Goal: Transaction & Acquisition: Book appointment/travel/reservation

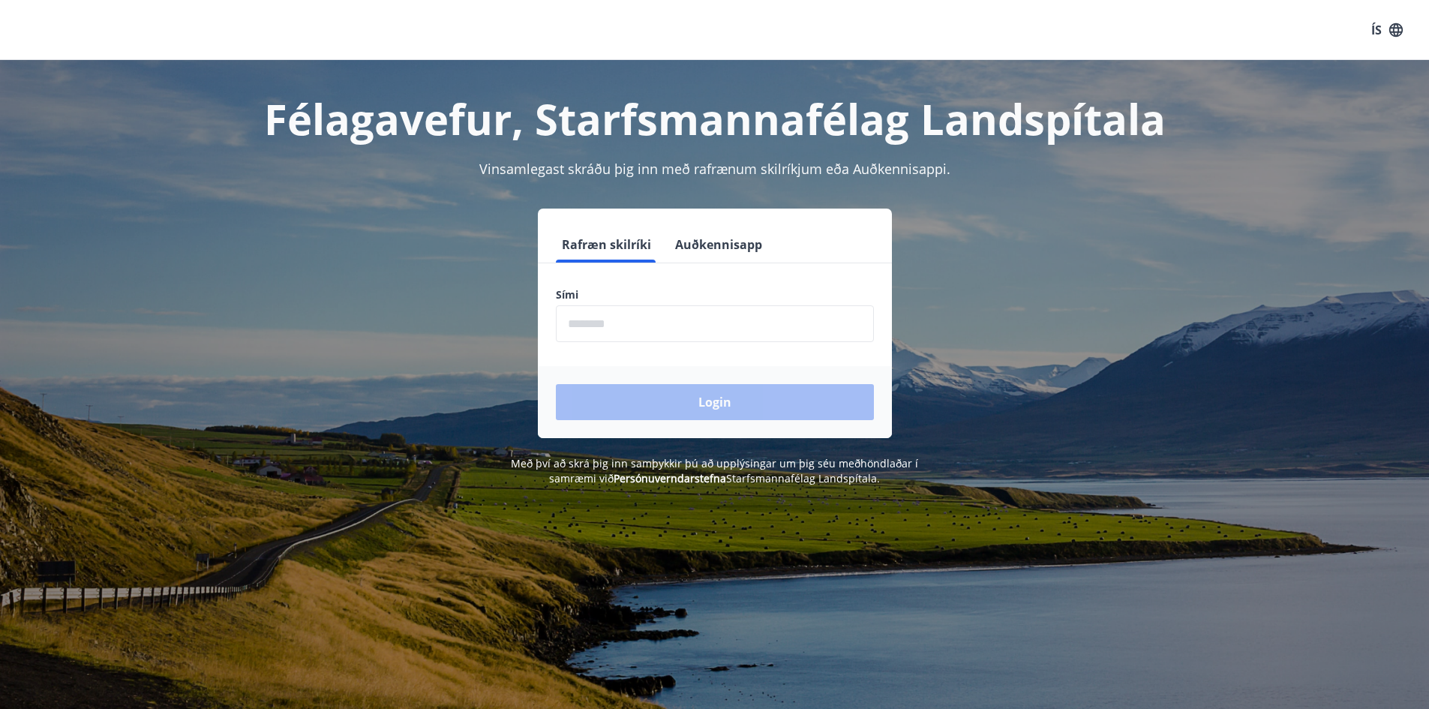
click at [629, 325] on input "phone" at bounding box center [715, 323] width 318 height 37
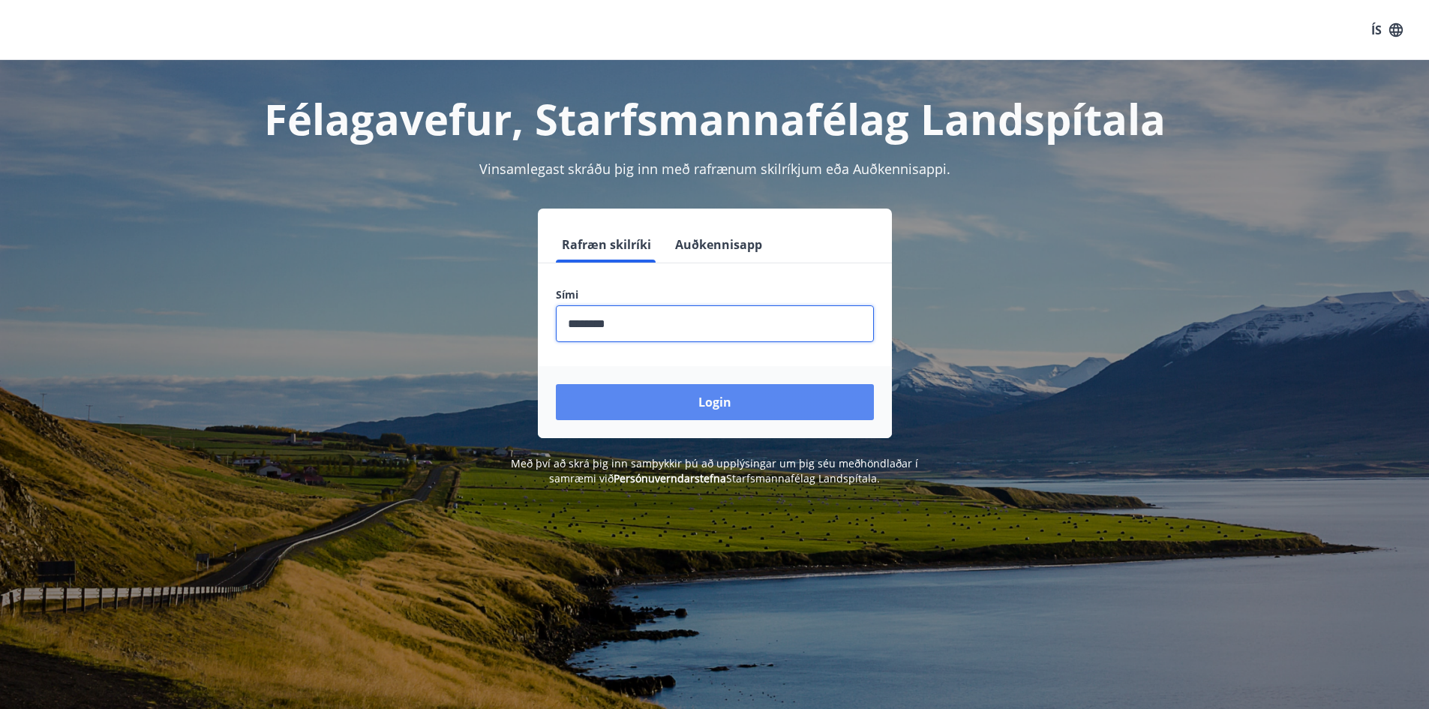
type input "********"
click at [732, 399] on button "Login" at bounding box center [715, 402] width 318 height 36
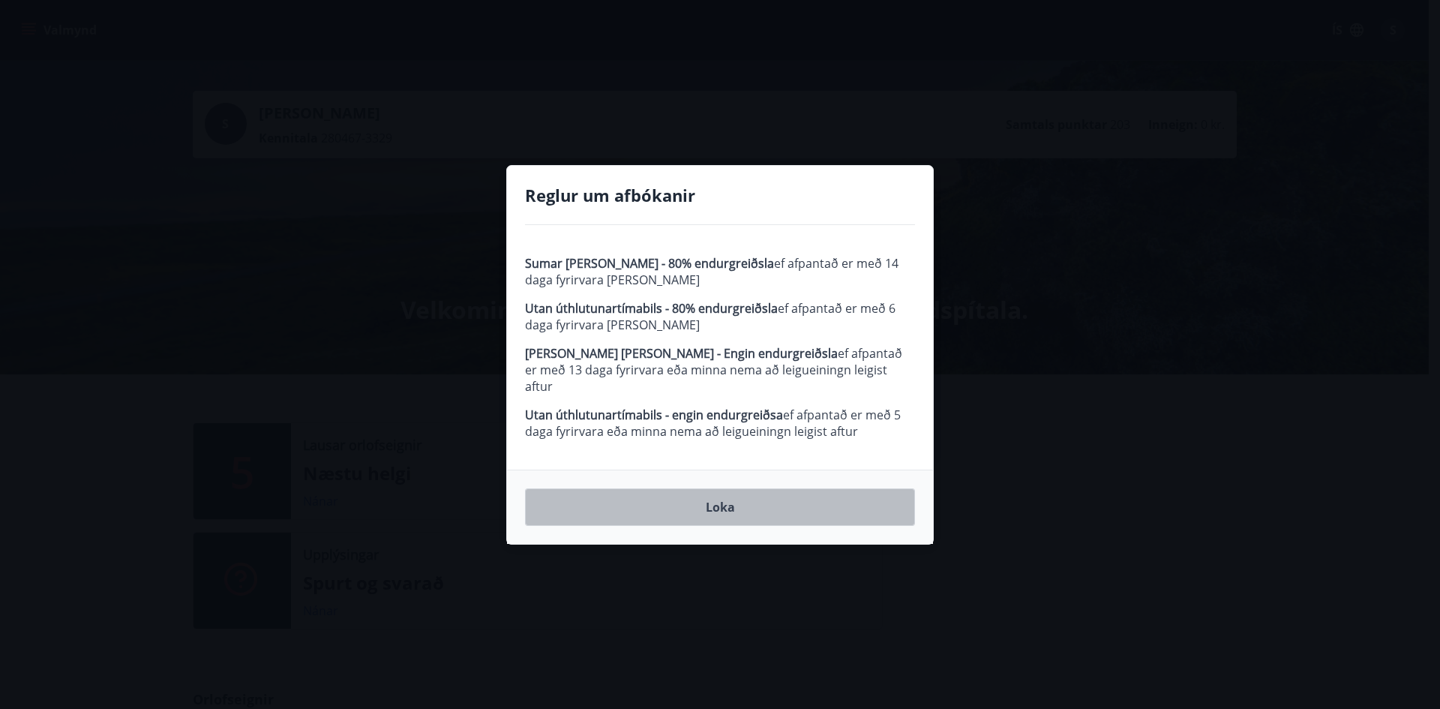
click at [721, 496] on button "Loka" at bounding box center [720, 507] width 390 height 38
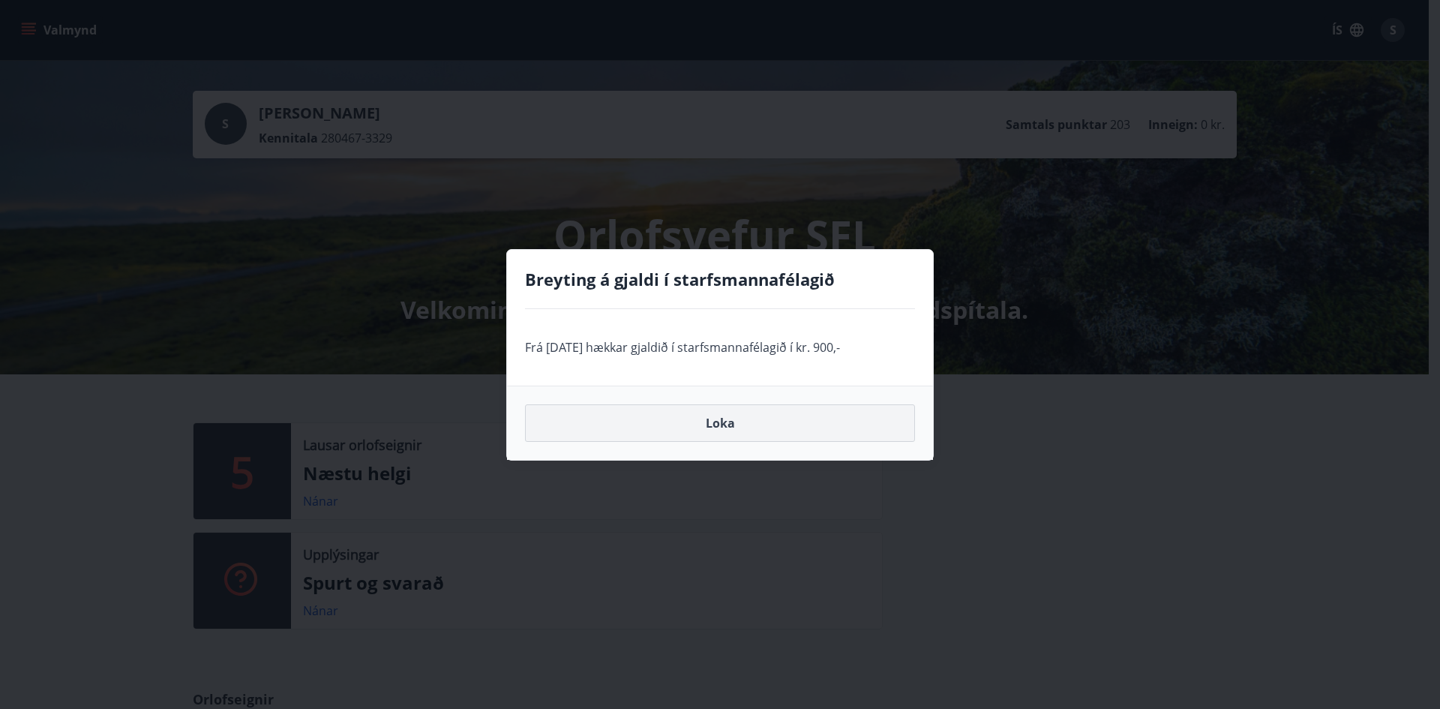
click at [725, 425] on button "Loka" at bounding box center [720, 423] width 390 height 38
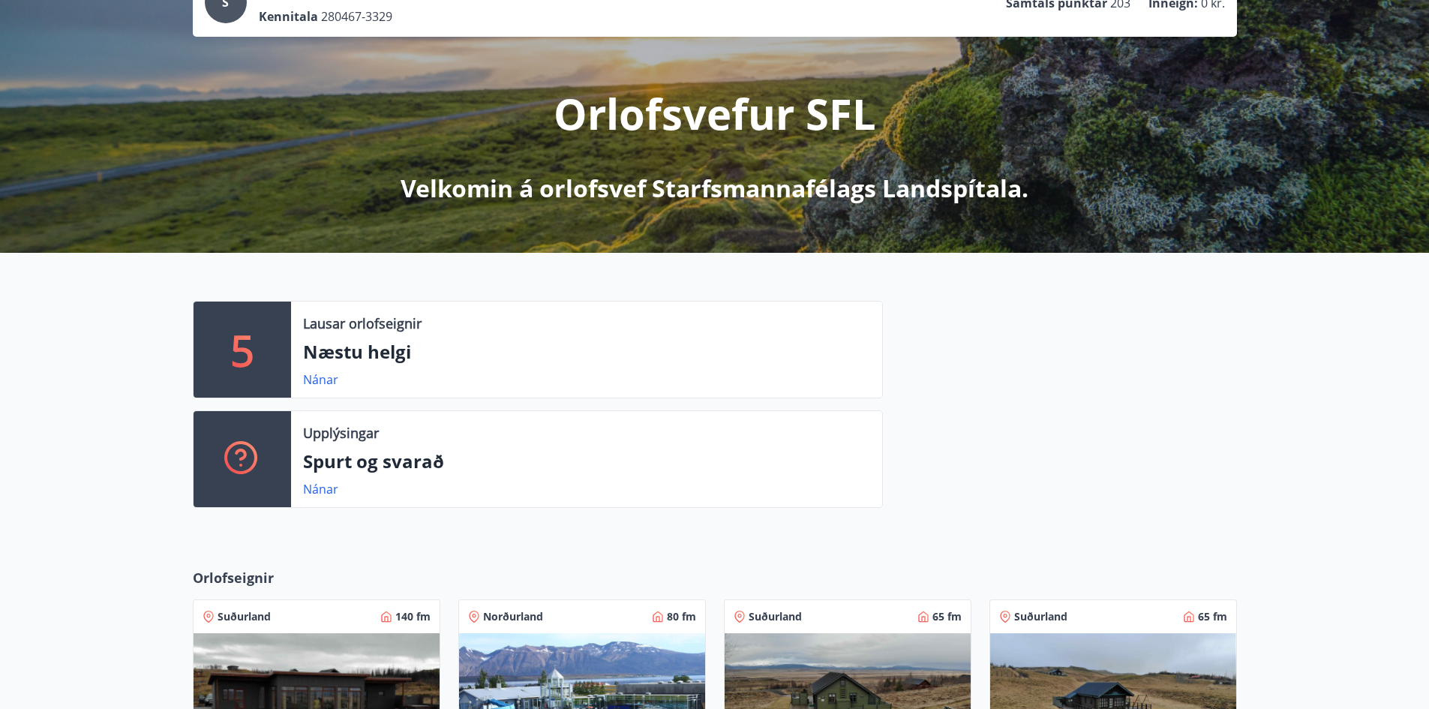
scroll to position [150, 0]
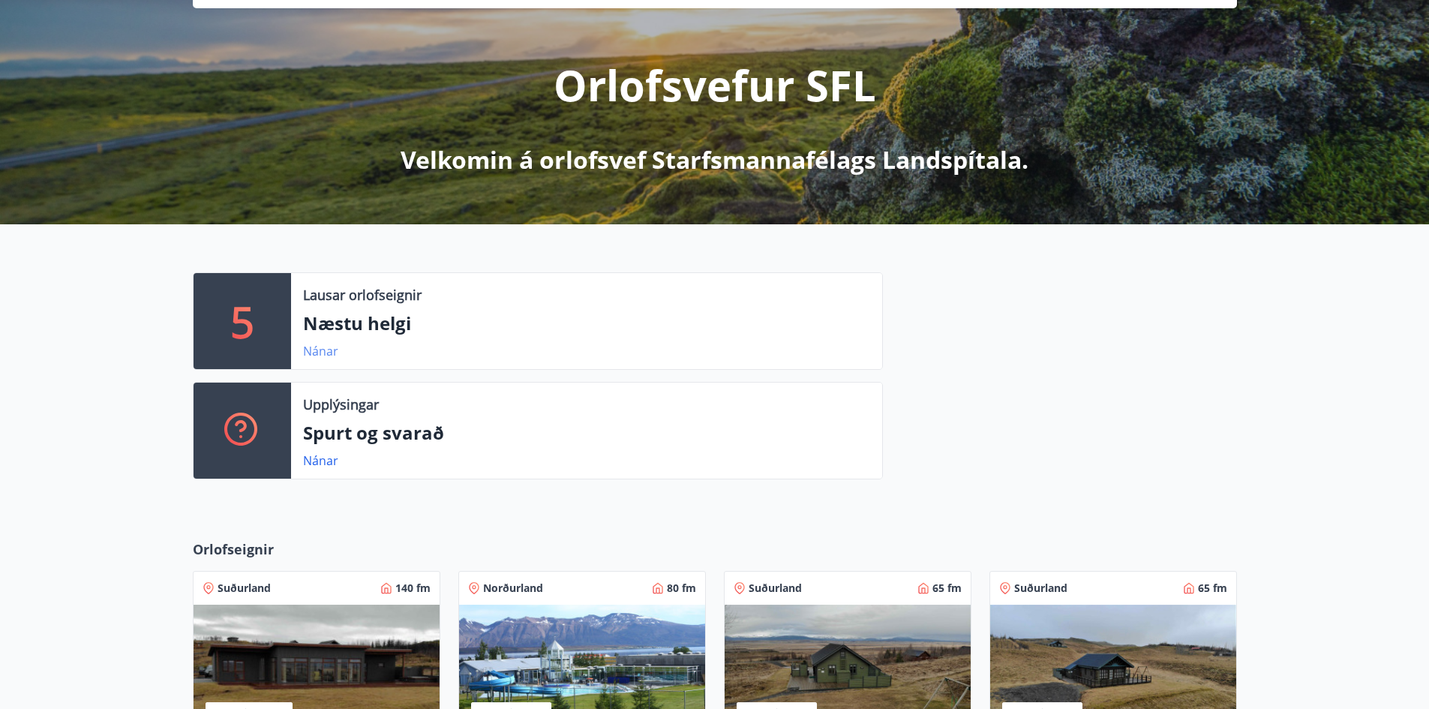
click at [327, 351] on link "Nánar" at bounding box center [320, 351] width 35 height 17
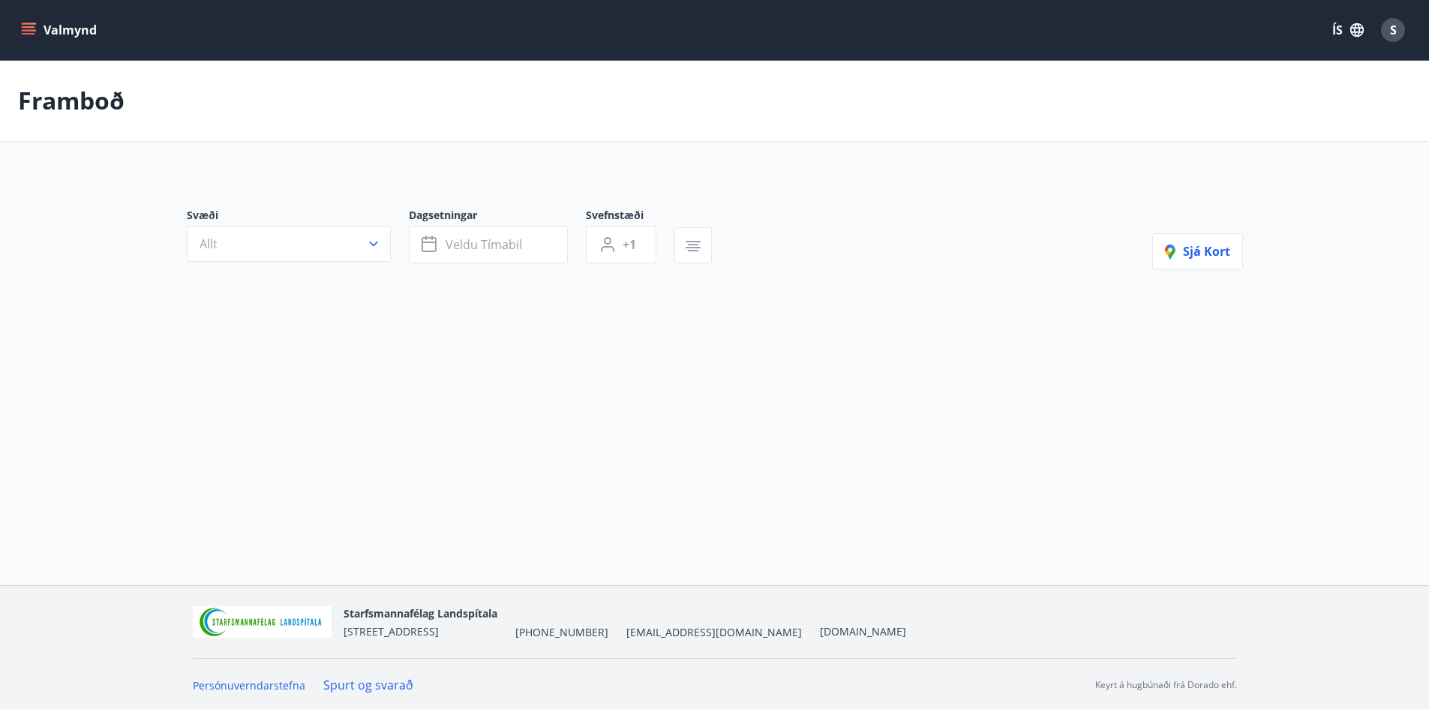
type input "*"
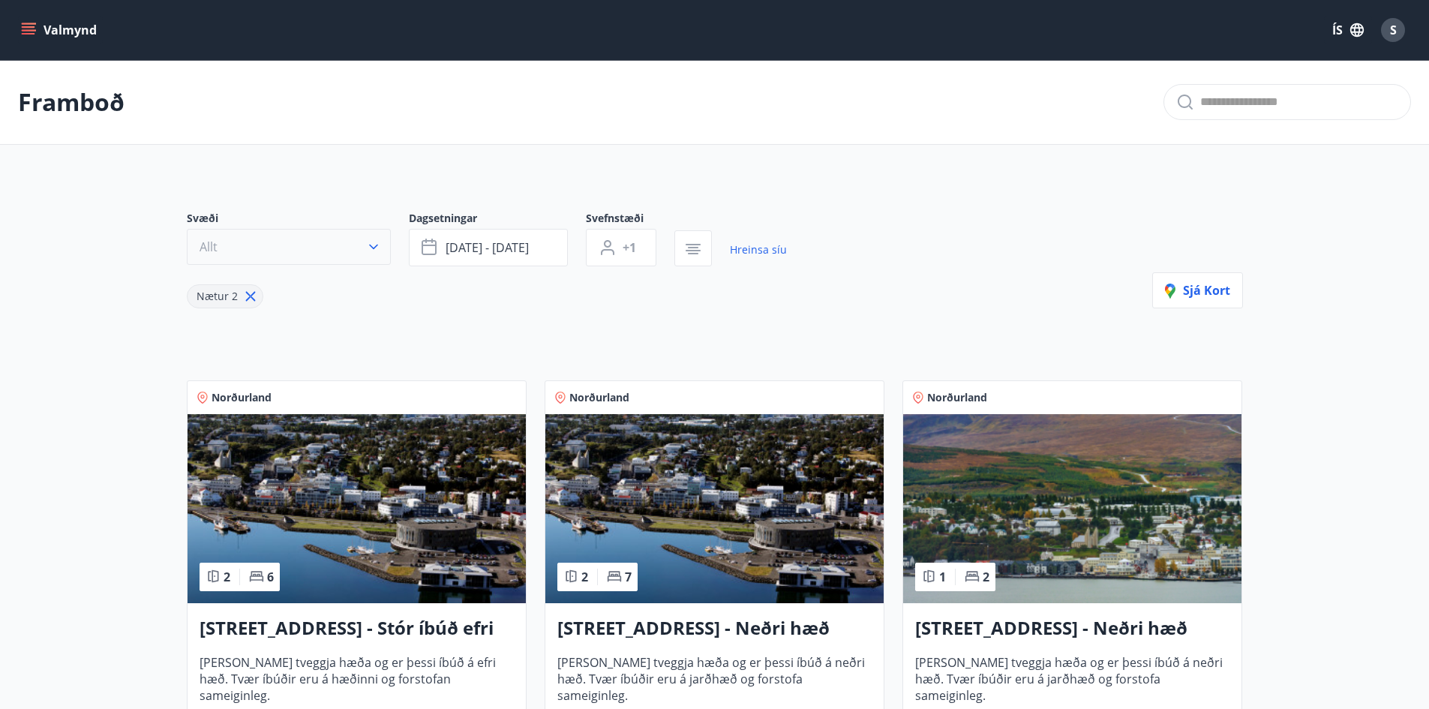
click at [373, 246] on icon "button" at bounding box center [373, 246] width 15 height 15
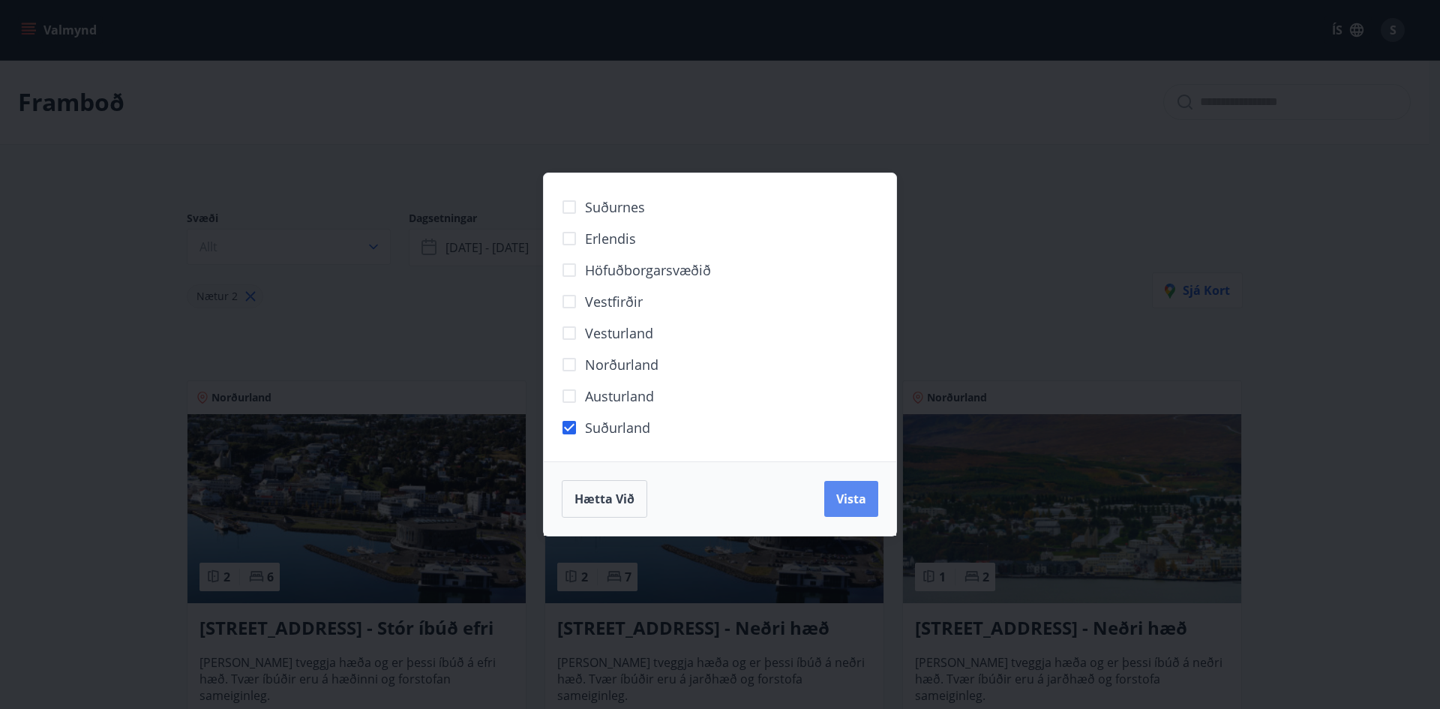
click at [858, 493] on span "Vista" at bounding box center [852, 499] width 30 height 17
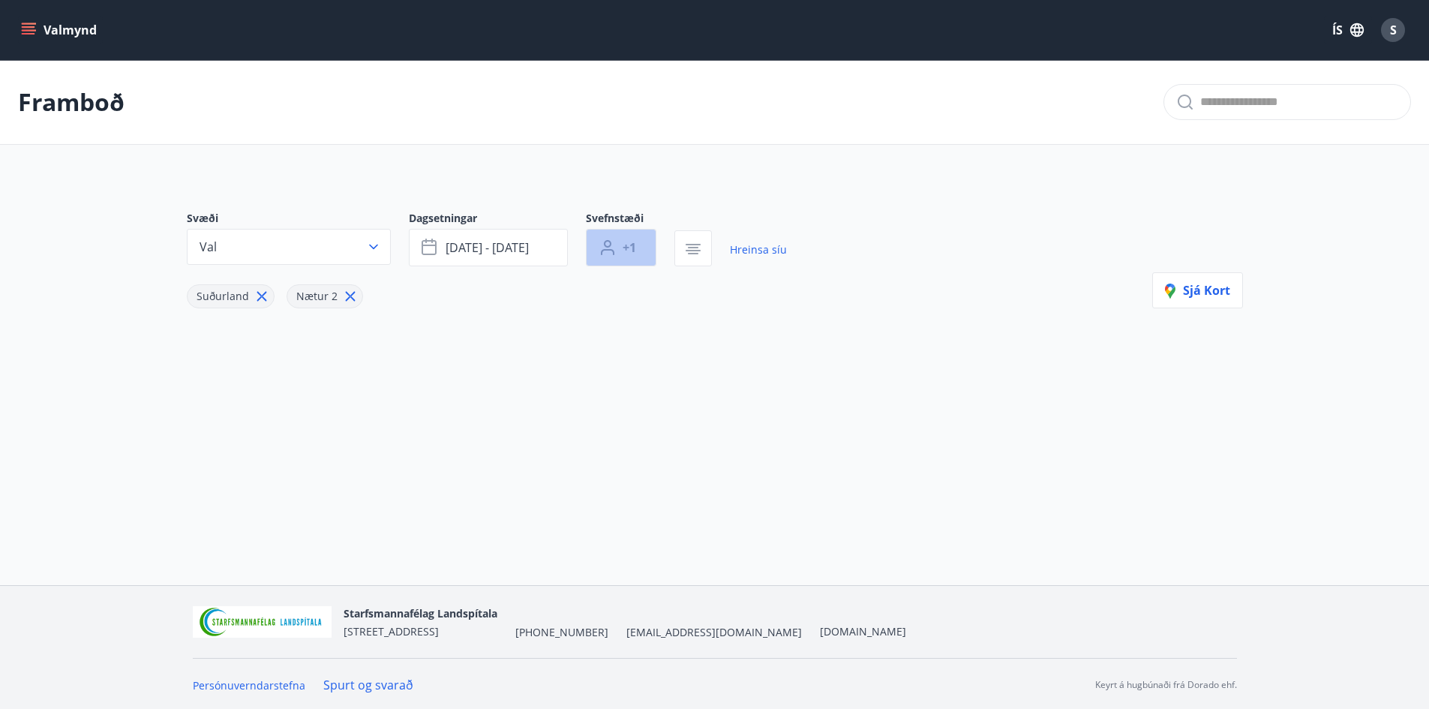
click at [635, 242] on span "+1" at bounding box center [630, 247] width 14 height 17
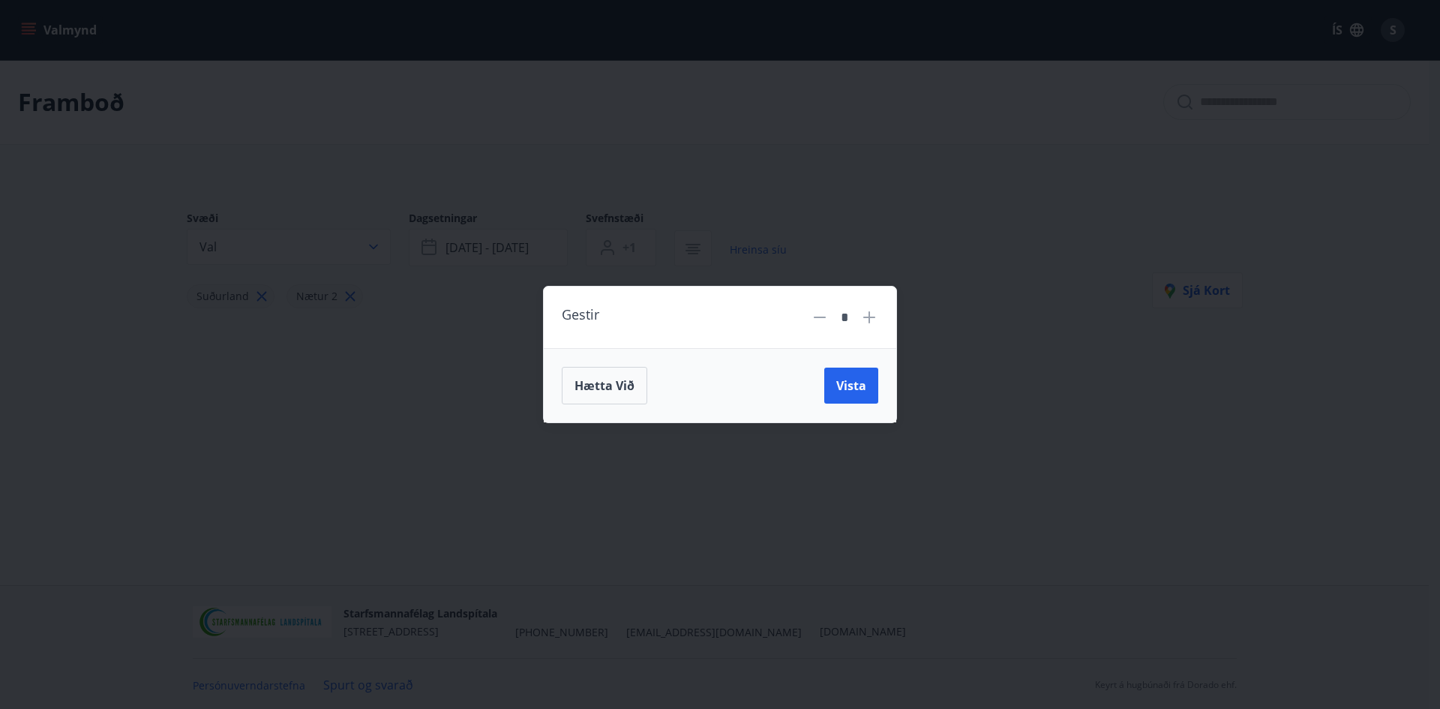
click at [873, 319] on icon at bounding box center [870, 317] width 18 height 18
click at [873, 318] on icon at bounding box center [870, 317] width 12 height 12
type input "*"
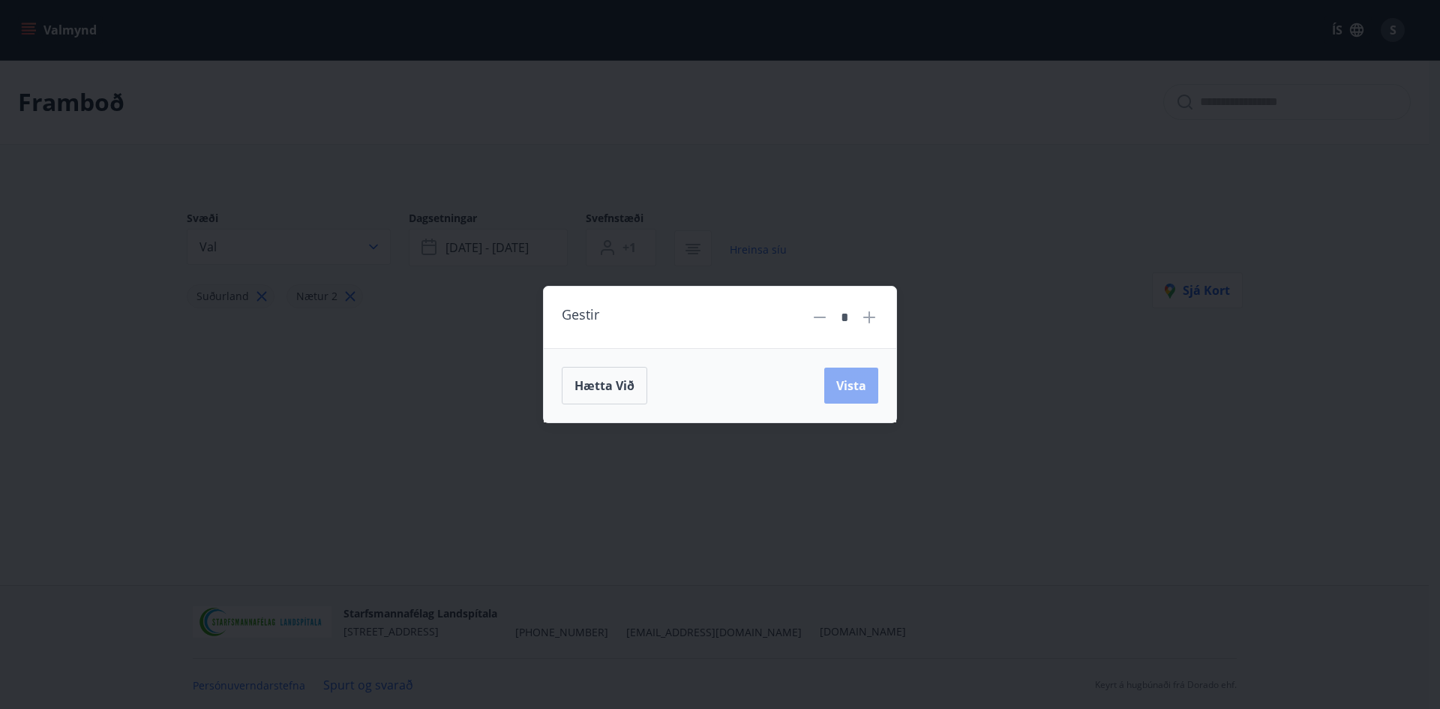
click at [863, 385] on span "Vista" at bounding box center [852, 385] width 30 height 17
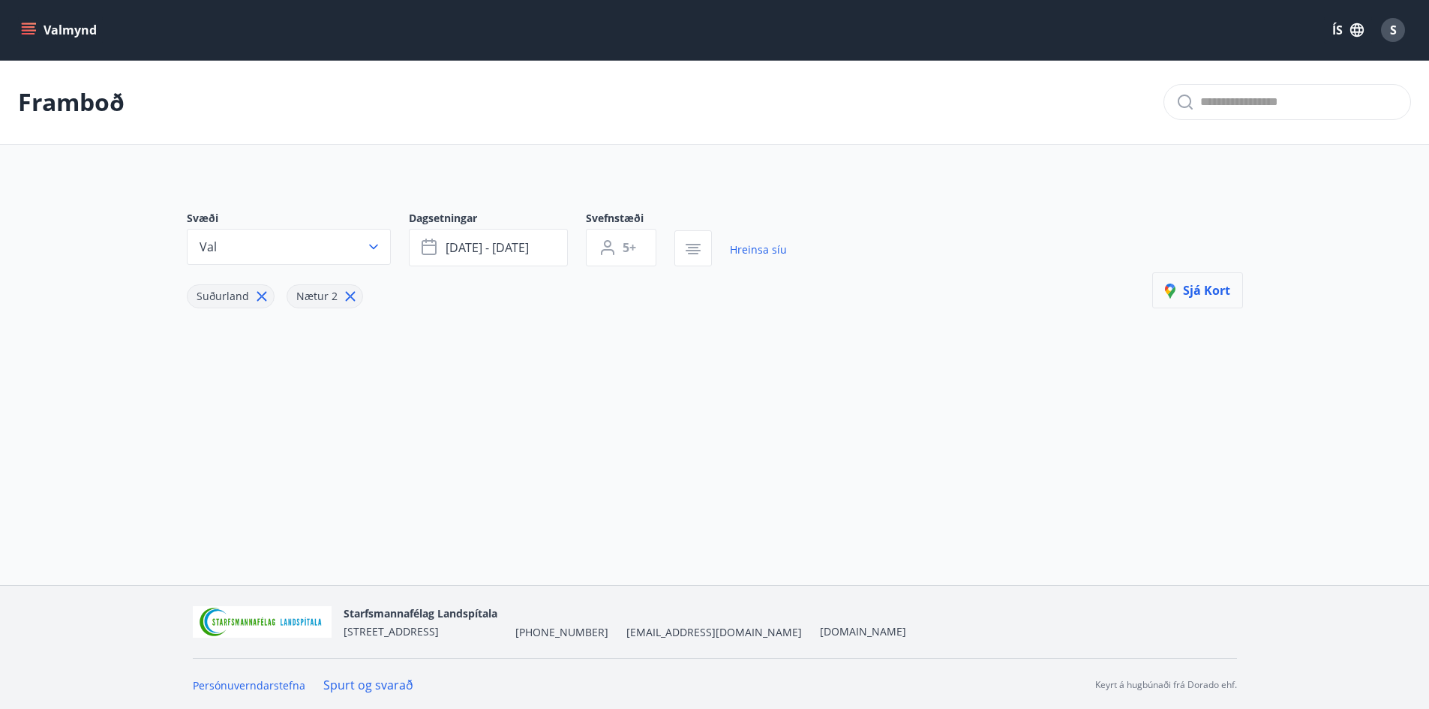
click at [1200, 291] on span "Sjá kort" at bounding box center [1197, 290] width 65 height 17
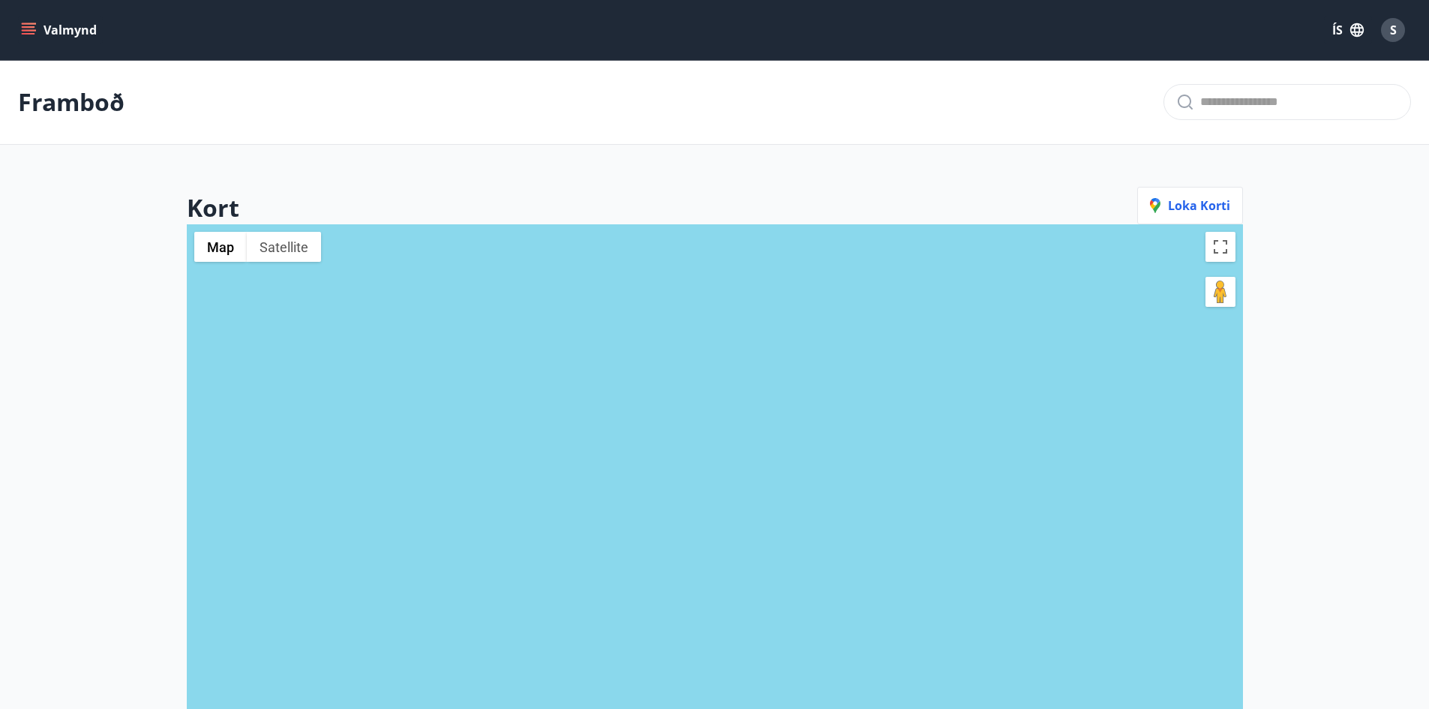
click at [26, 32] on icon "menu" at bounding box center [28, 30] width 15 height 15
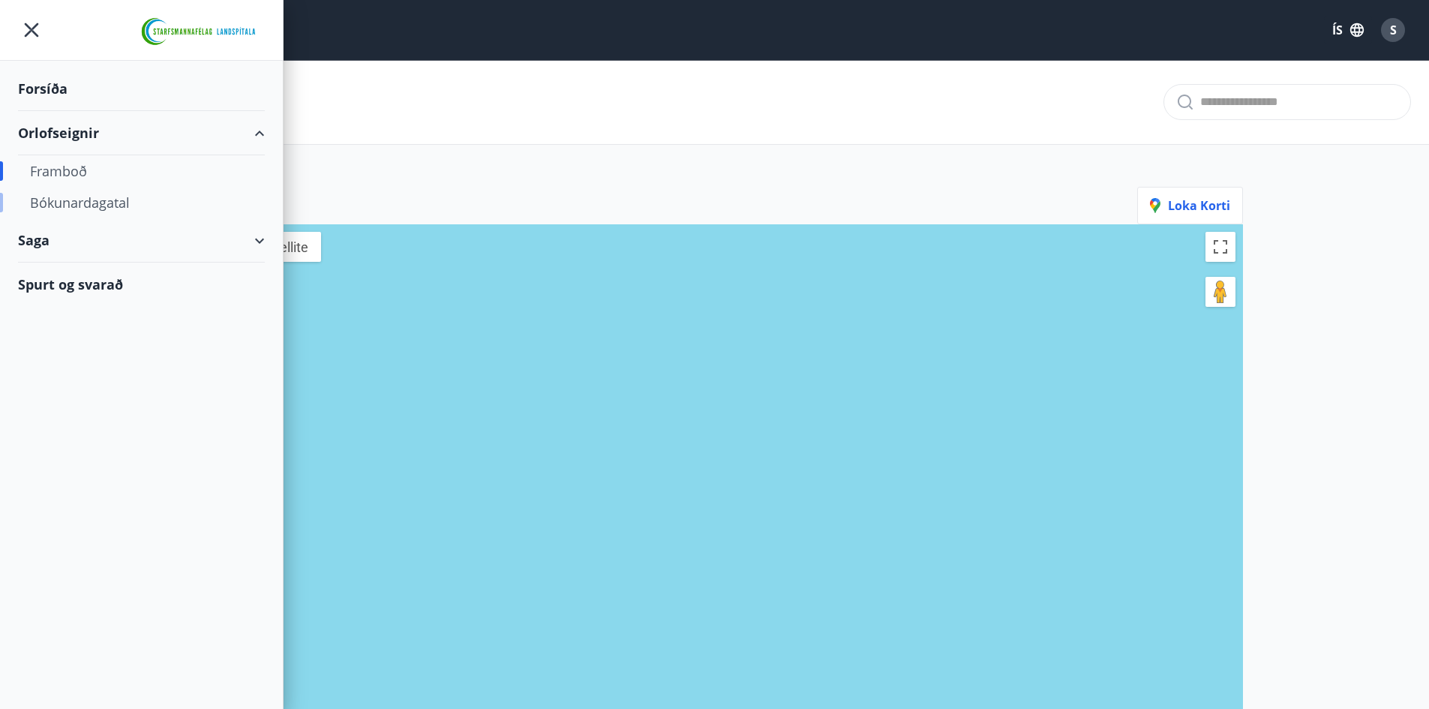
click at [92, 201] on div "Bókunardagatal" at bounding box center [141, 203] width 223 height 32
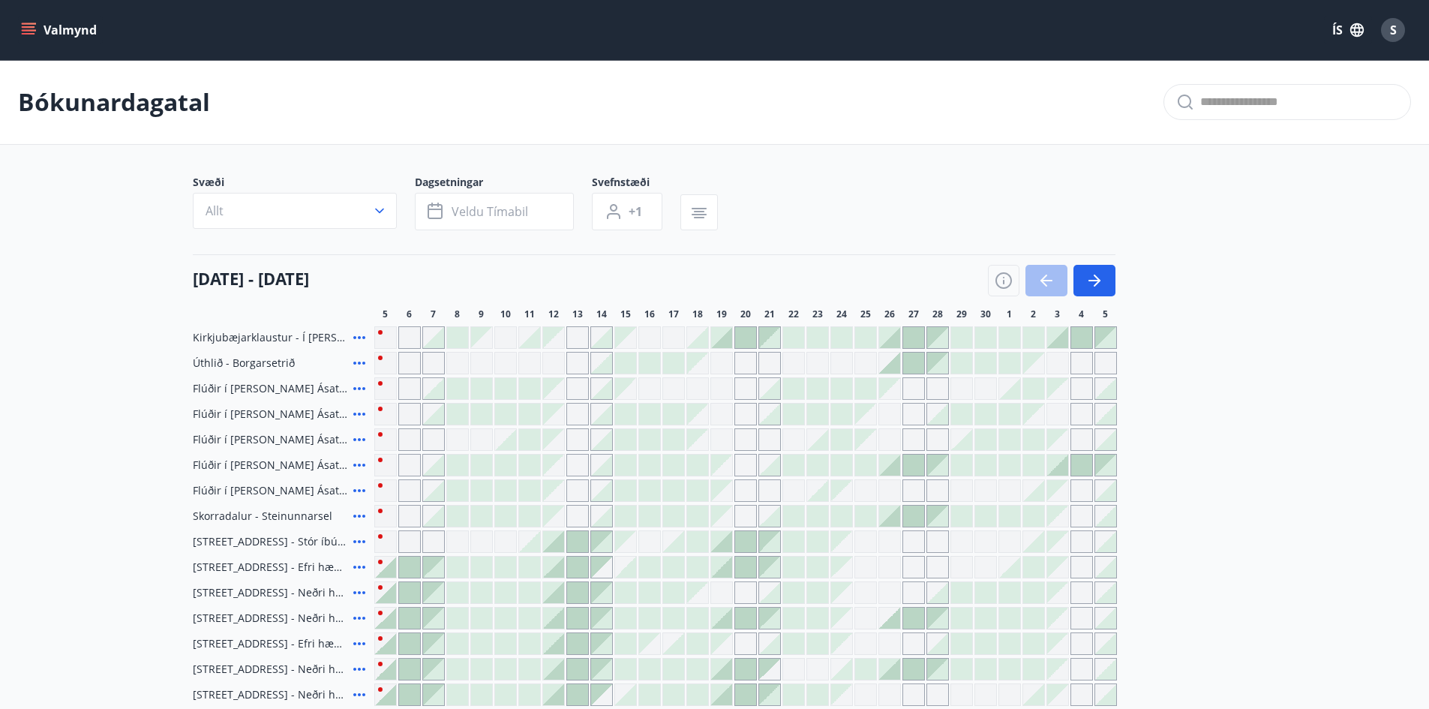
scroll to position [75, 0]
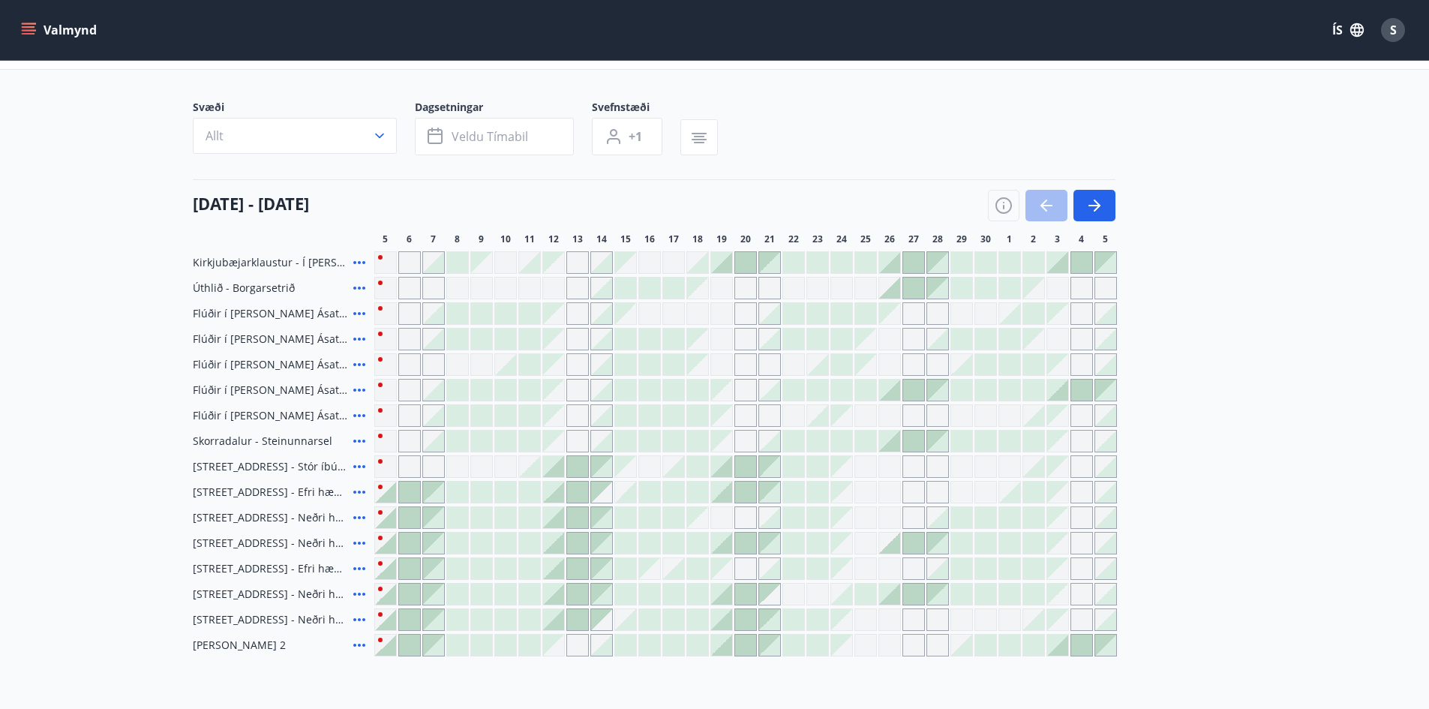
click at [608, 316] on div at bounding box center [601, 313] width 21 height 21
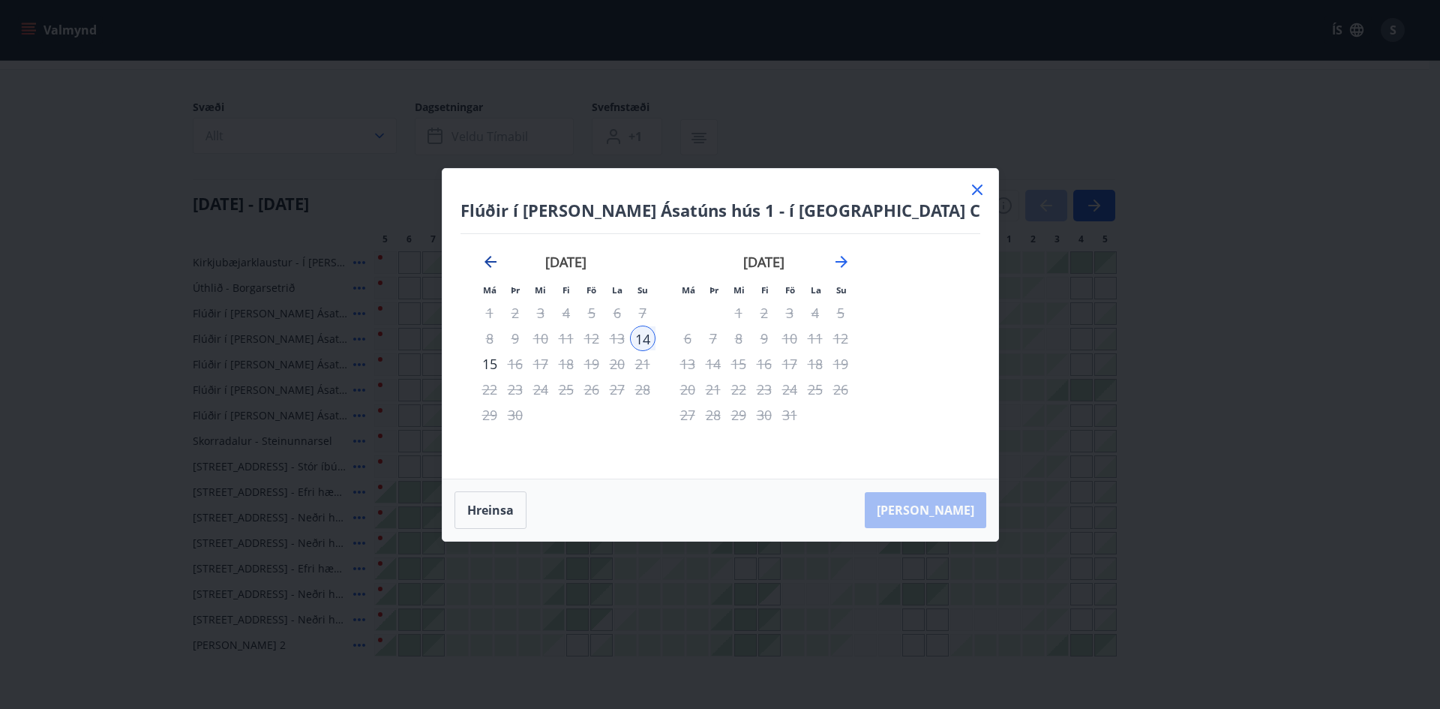
click at [500, 256] on icon "Move backward to switch to the previous month." at bounding box center [491, 262] width 18 height 18
click at [972, 189] on icon at bounding box center [977, 190] width 11 height 11
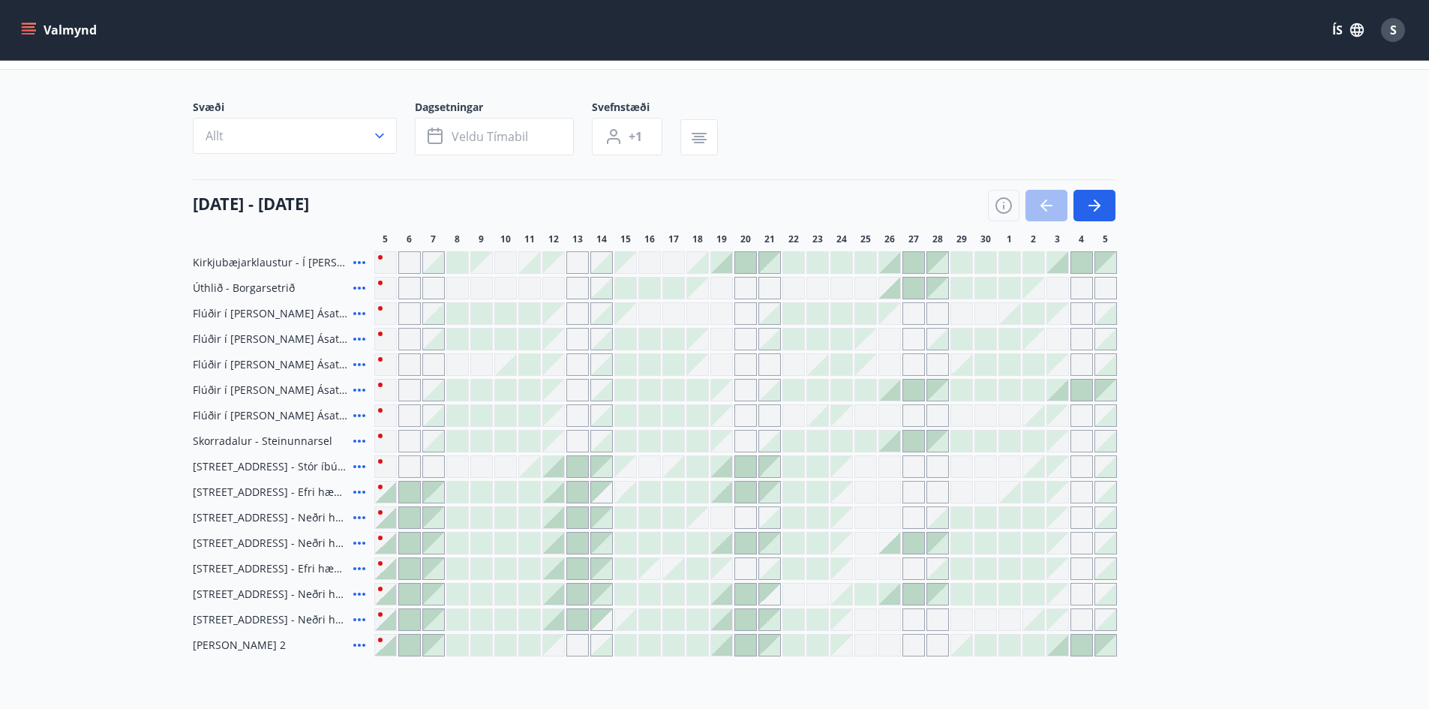
click at [26, 27] on icon "menu" at bounding box center [29, 27] width 14 height 2
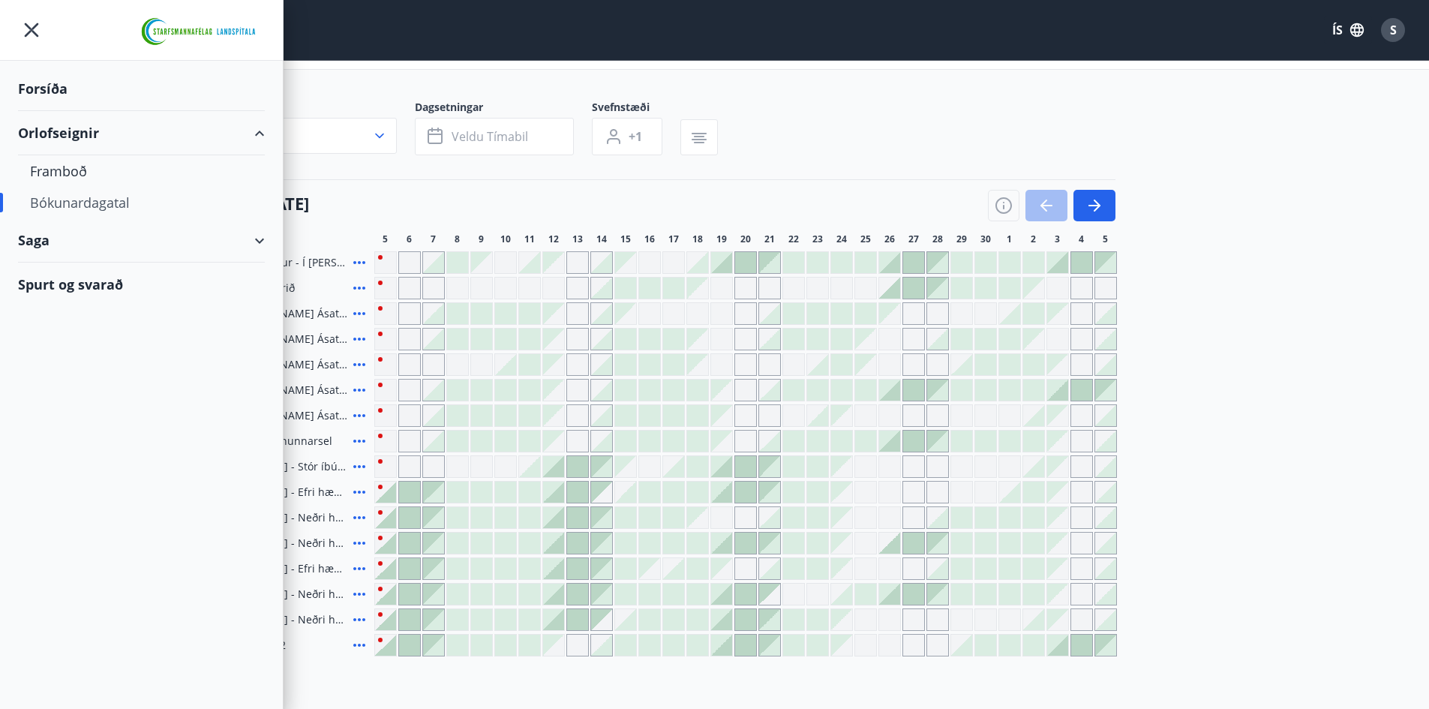
click at [38, 80] on div "Forsíða" at bounding box center [141, 89] width 247 height 44
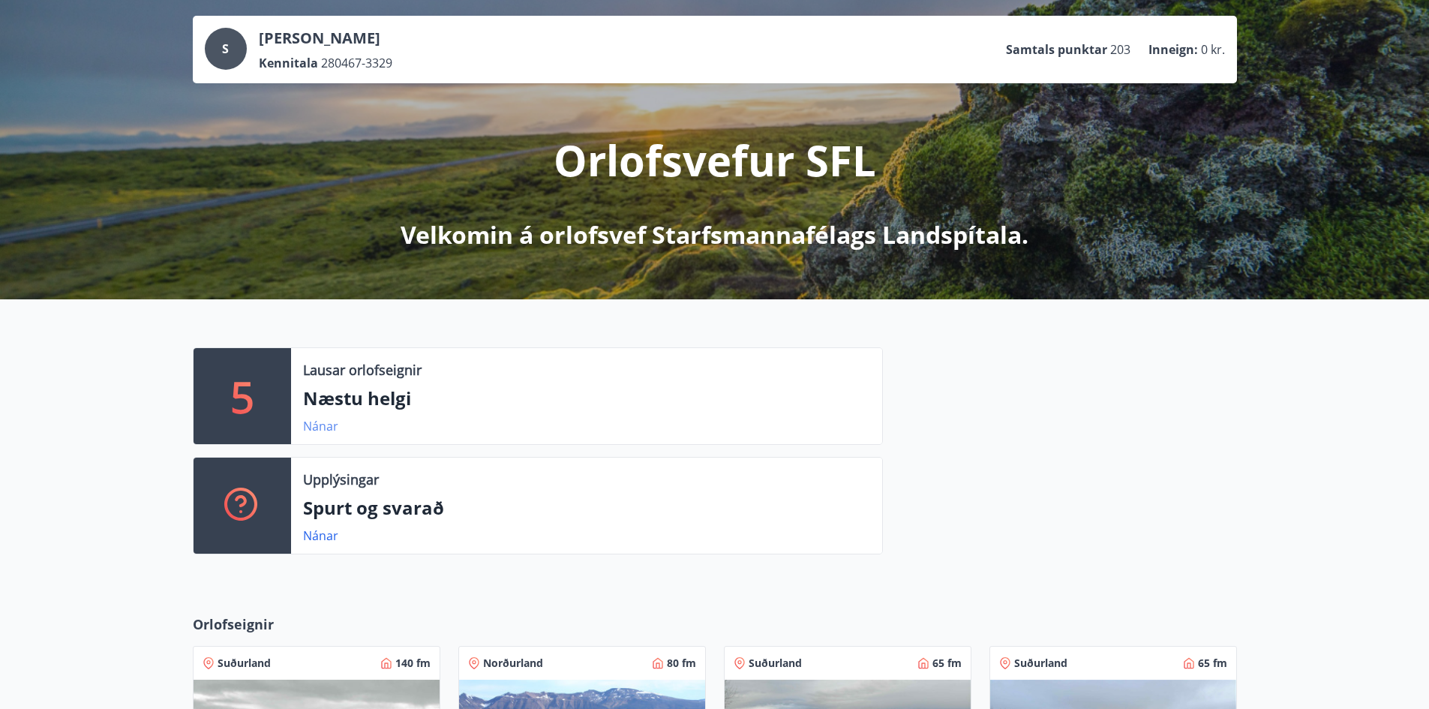
click at [322, 428] on link "Nánar" at bounding box center [320, 426] width 35 height 17
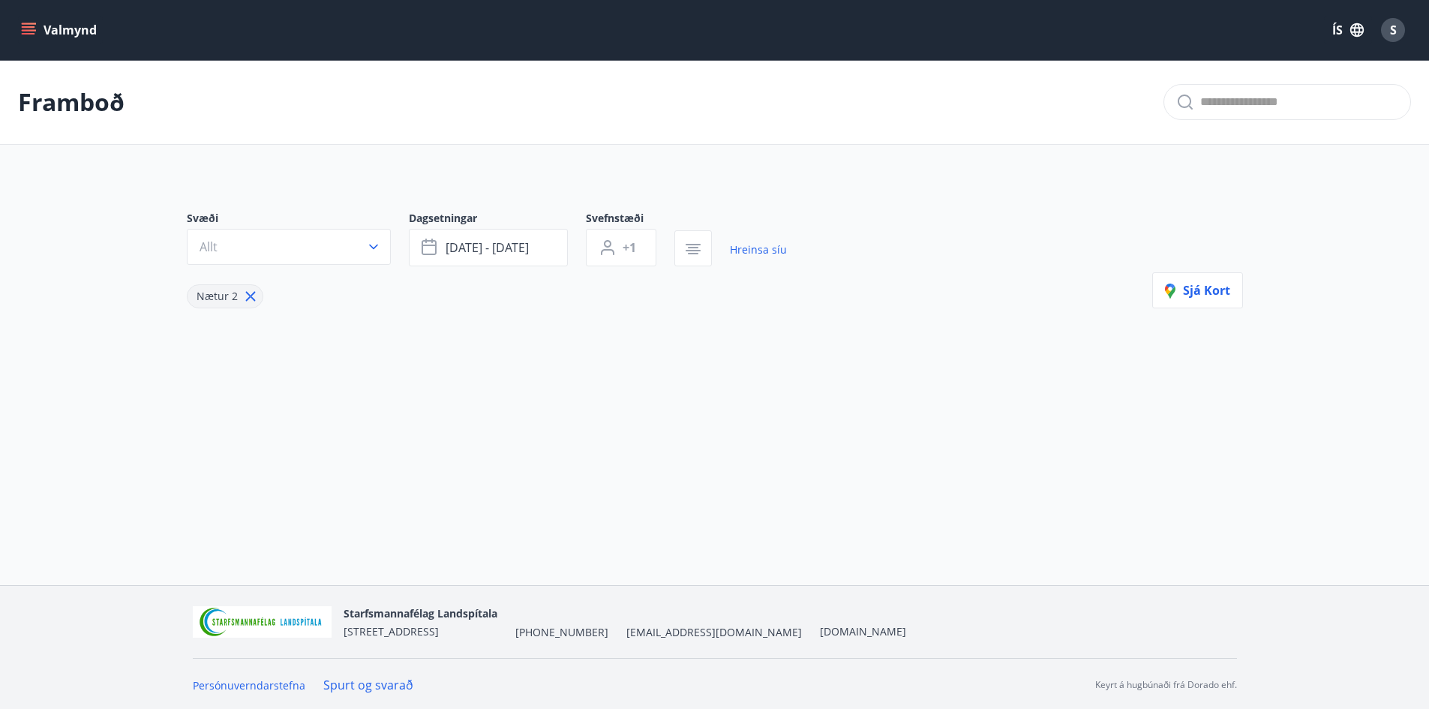
type input "*"
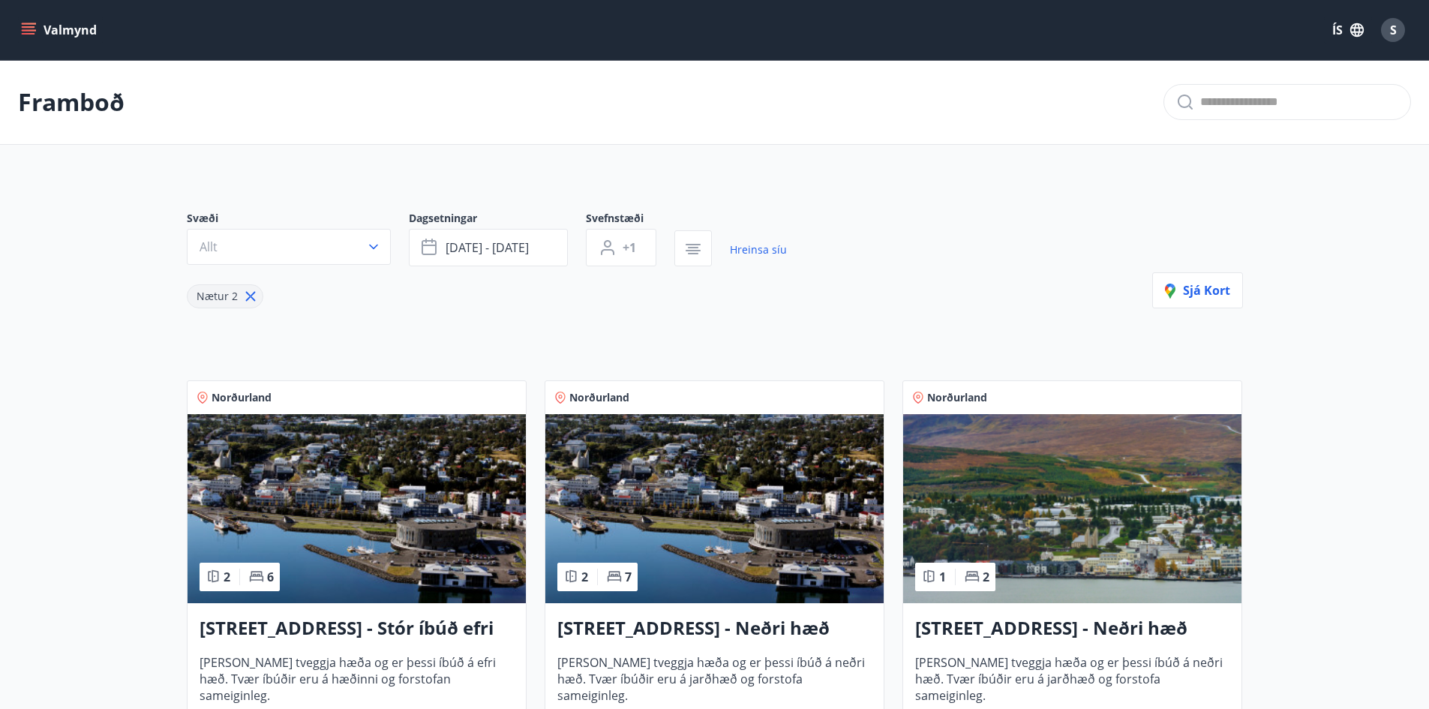
click at [1391, 28] on span "S" at bounding box center [1393, 30] width 7 height 17
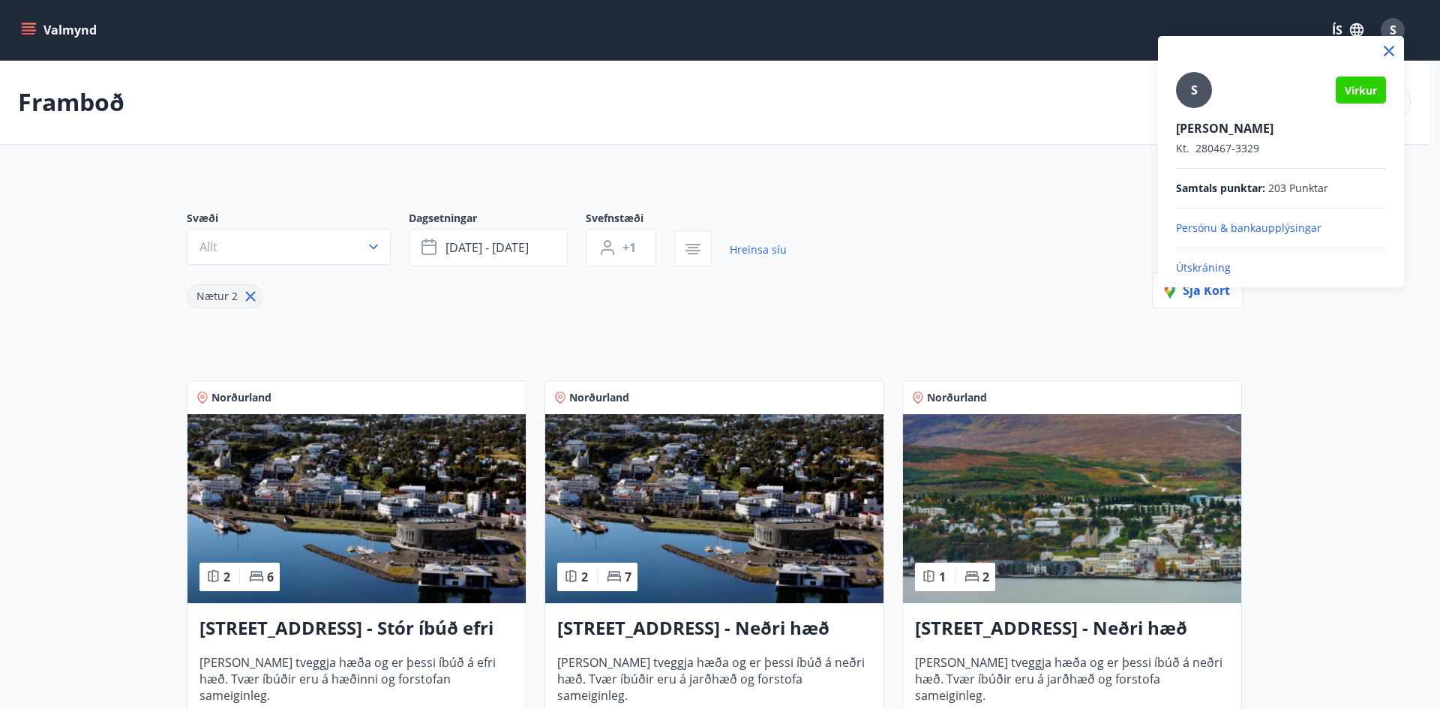
click at [1199, 264] on p "Útskráning" at bounding box center [1281, 267] width 210 height 15
